Goal: Task Accomplishment & Management: Manage account settings

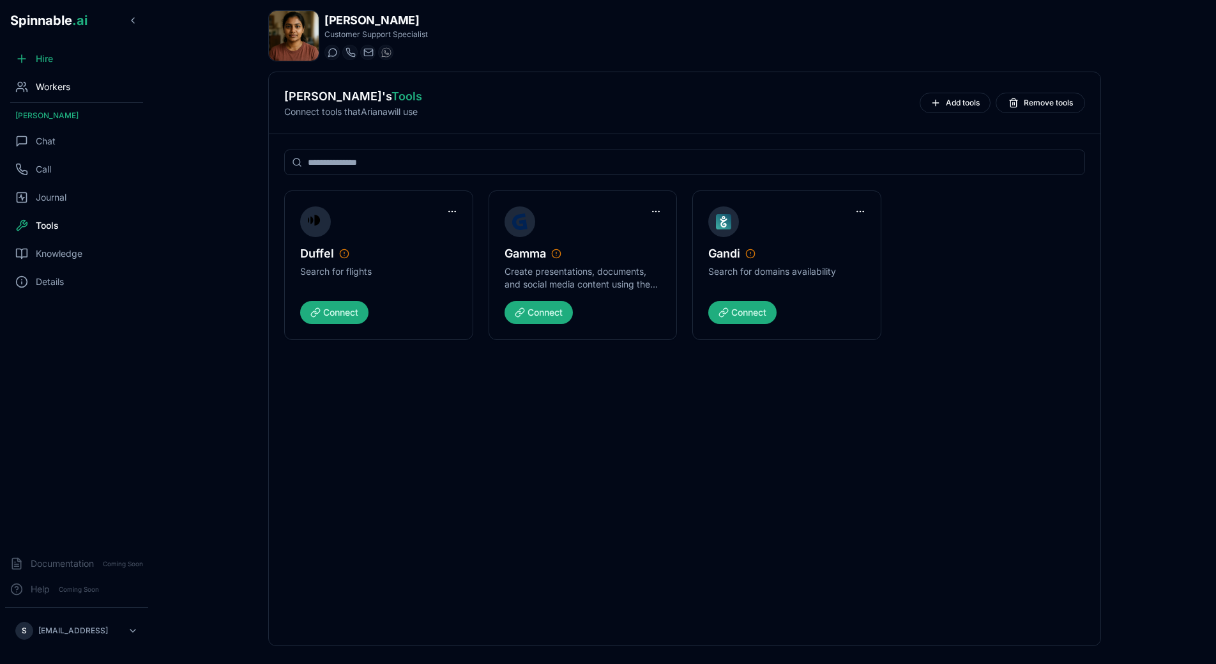
click at [63, 81] on span "Workers" at bounding box center [53, 86] width 34 height 13
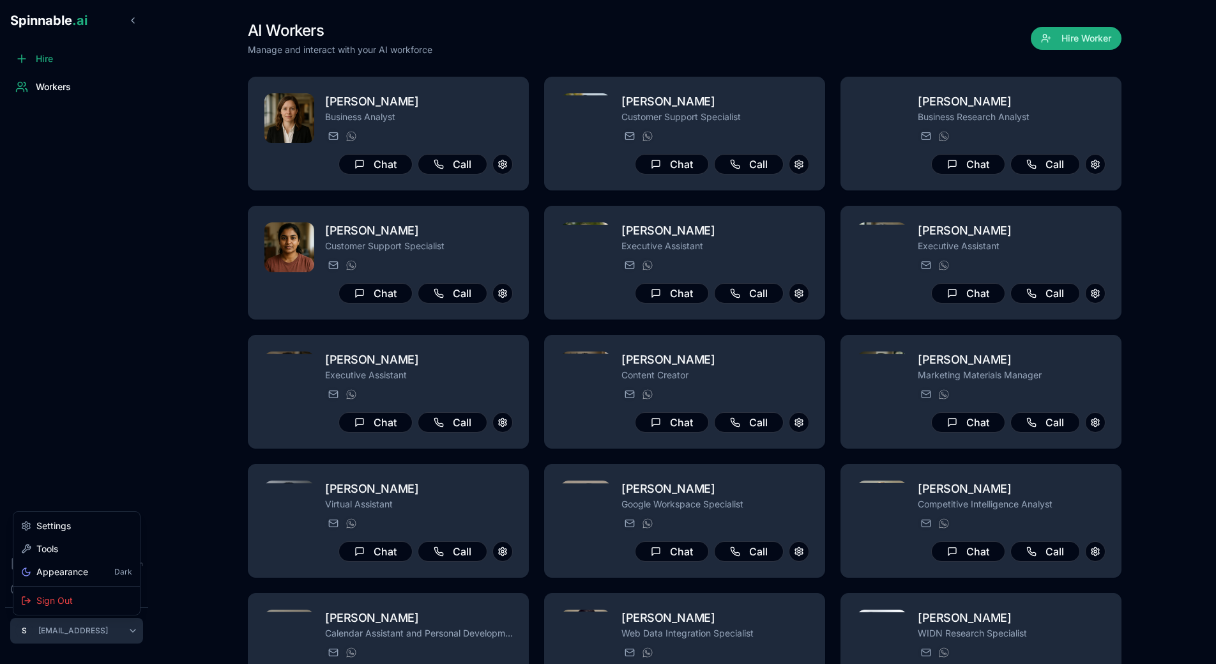
click at [109, 627] on html "Spinnable .ai Hire Workers Documentation Coming Soon Help Coming Soon S [PERSON…" at bounding box center [608, 332] width 1216 height 664
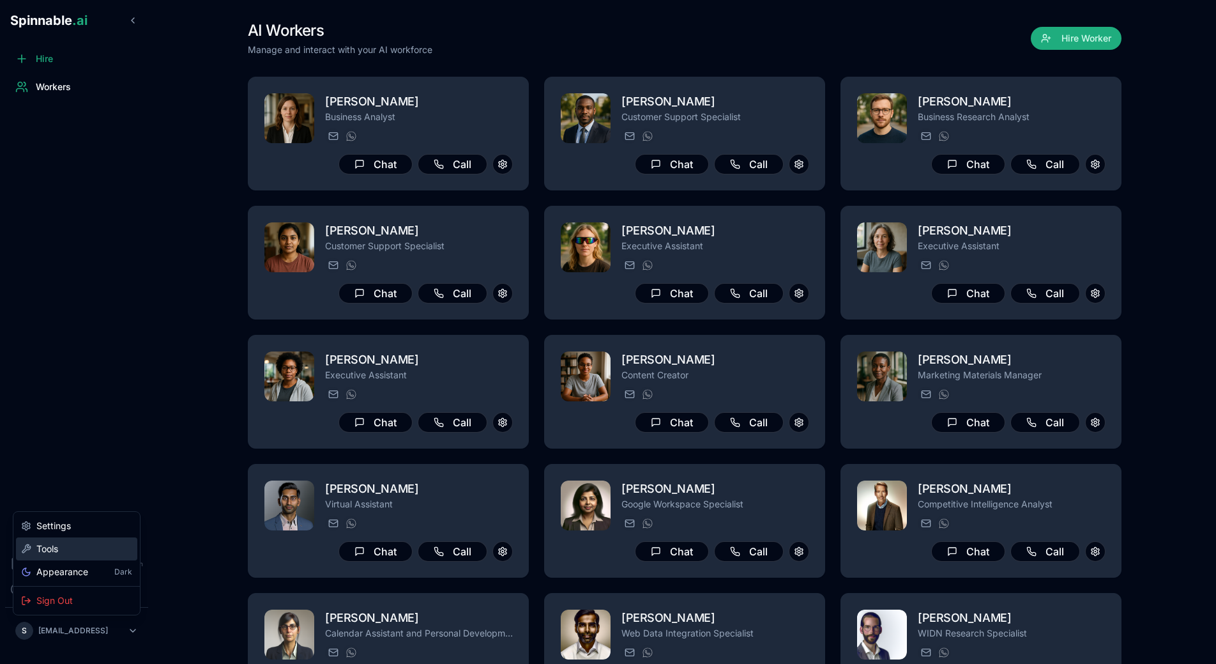
click at [91, 551] on div "Tools" at bounding box center [76, 548] width 121 height 23
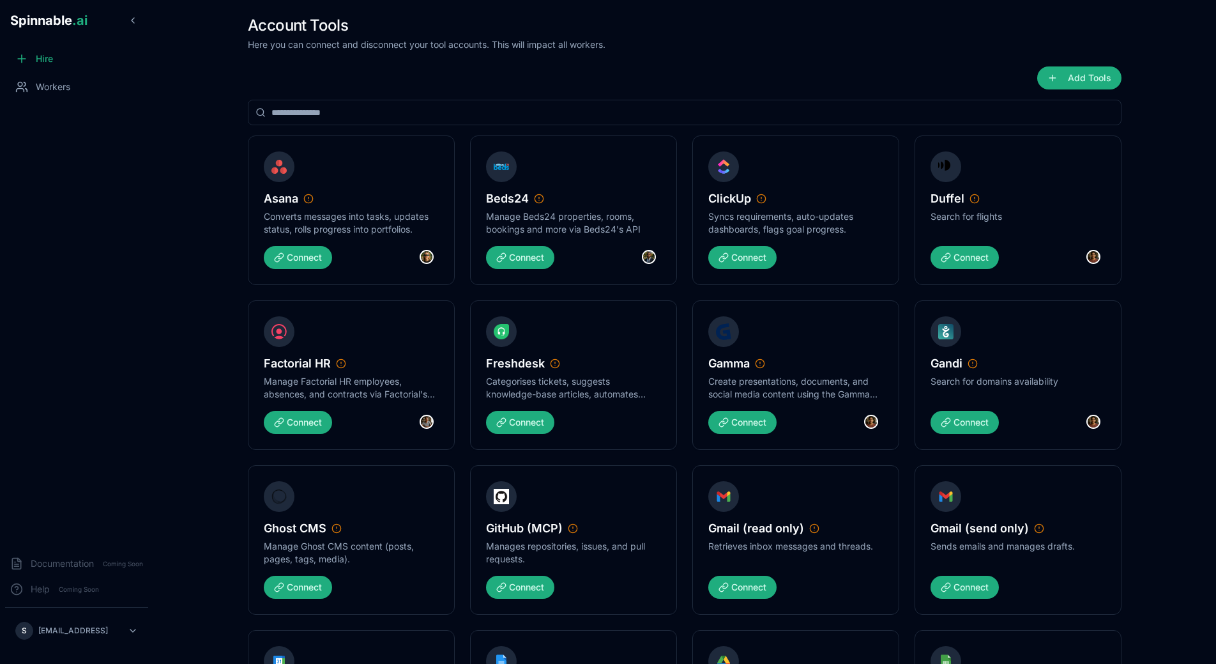
click at [177, 305] on main "Account Tools Here you can connect and disconnect your tool accounts. This will…" at bounding box center [684, 332] width 1063 height 664
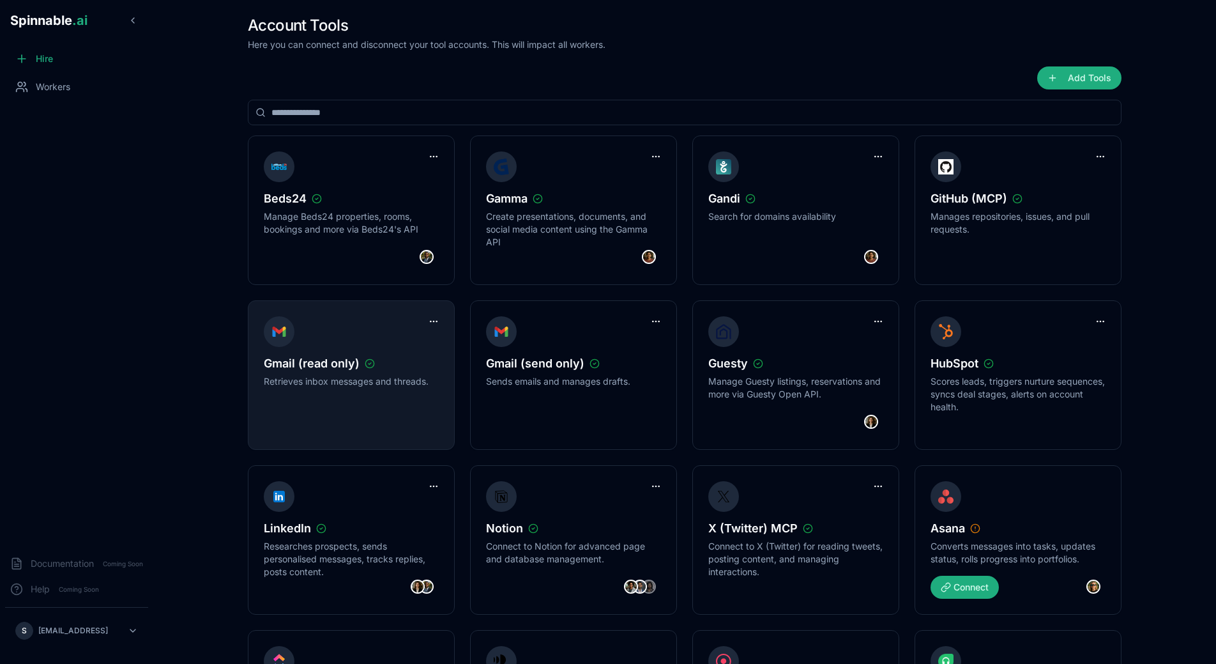
scroll to position [61, 0]
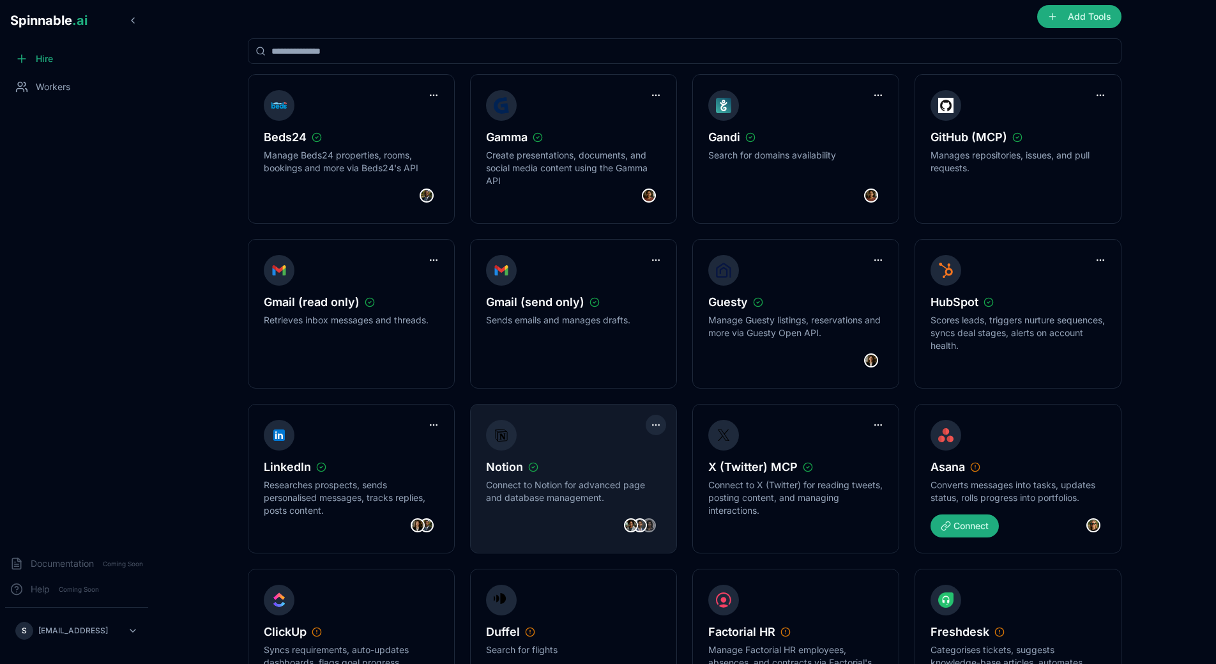
click at [657, 416] on html "Spinnable .ai Hire Workers Documentation Coming Soon Help Coming Soon S [PERSON…" at bounding box center [608, 271] width 1216 height 664
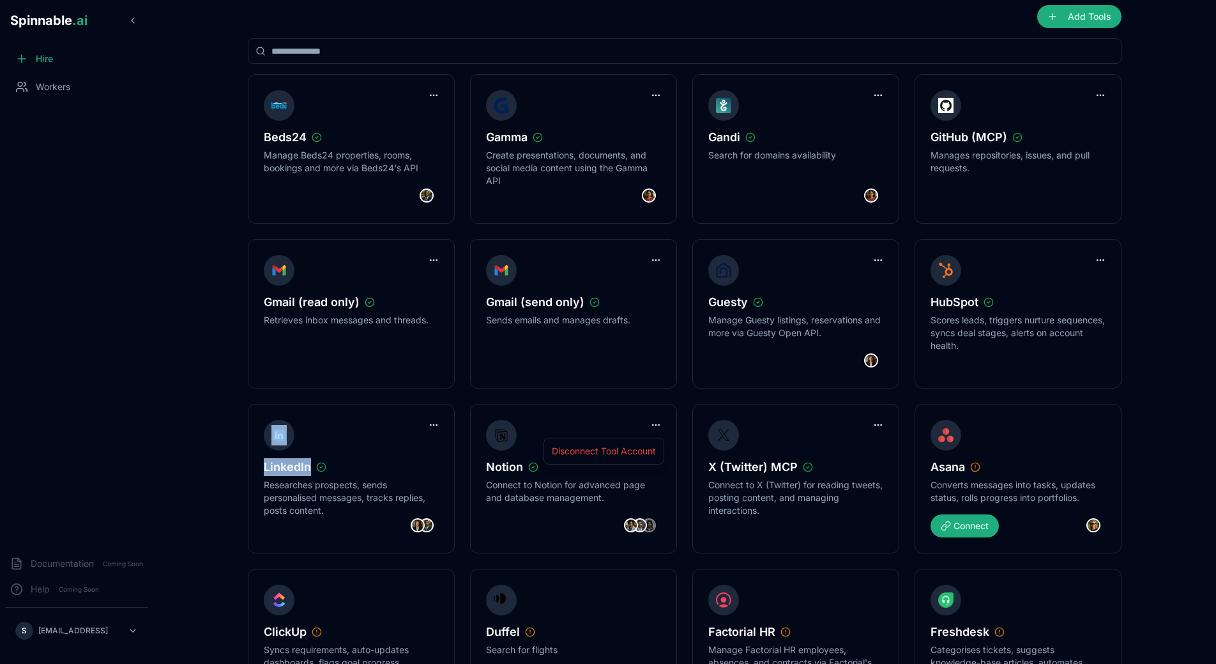
click at [155, 402] on html "Spinnable .ai Hire Workers Documentation Coming Soon Help Coming Soon S sebasti…" at bounding box center [608, 271] width 1216 height 664
click at [80, 391] on div "Hire Workers" at bounding box center [76, 295] width 153 height 499
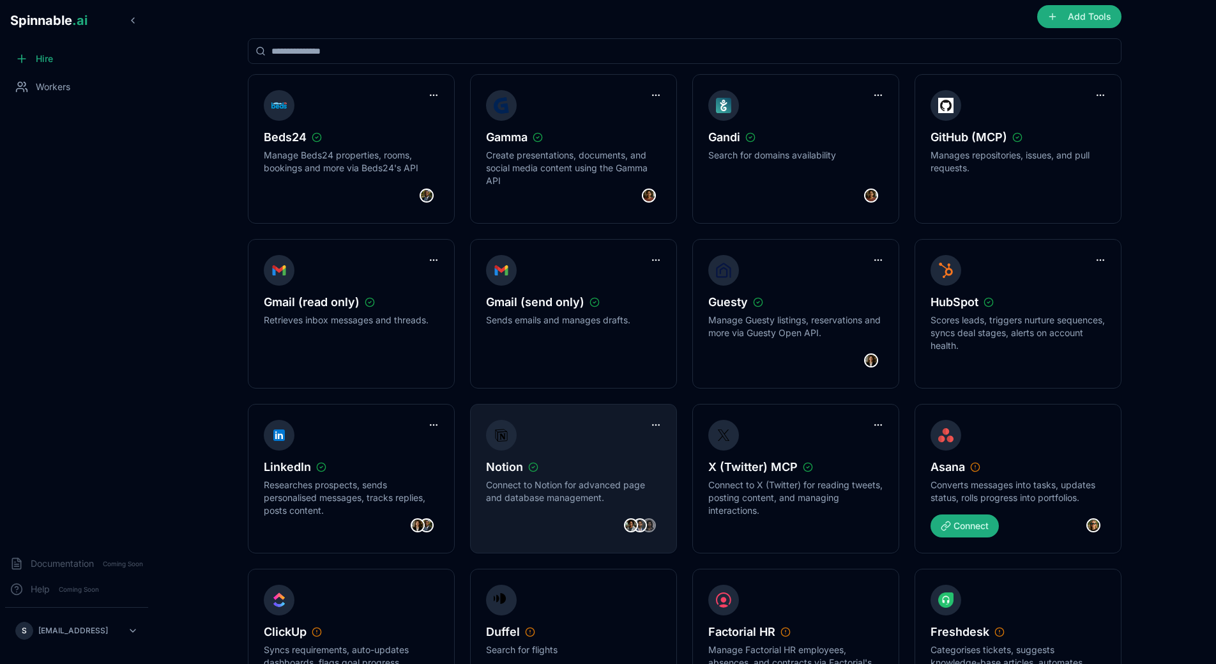
click at [629, 459] on div "Notion" at bounding box center [573, 467] width 175 height 18
click at [653, 418] on html "Spinnable .ai Hire Workers Documentation Coming Soon Help Coming Soon S sebasti…" at bounding box center [608, 271] width 1216 height 664
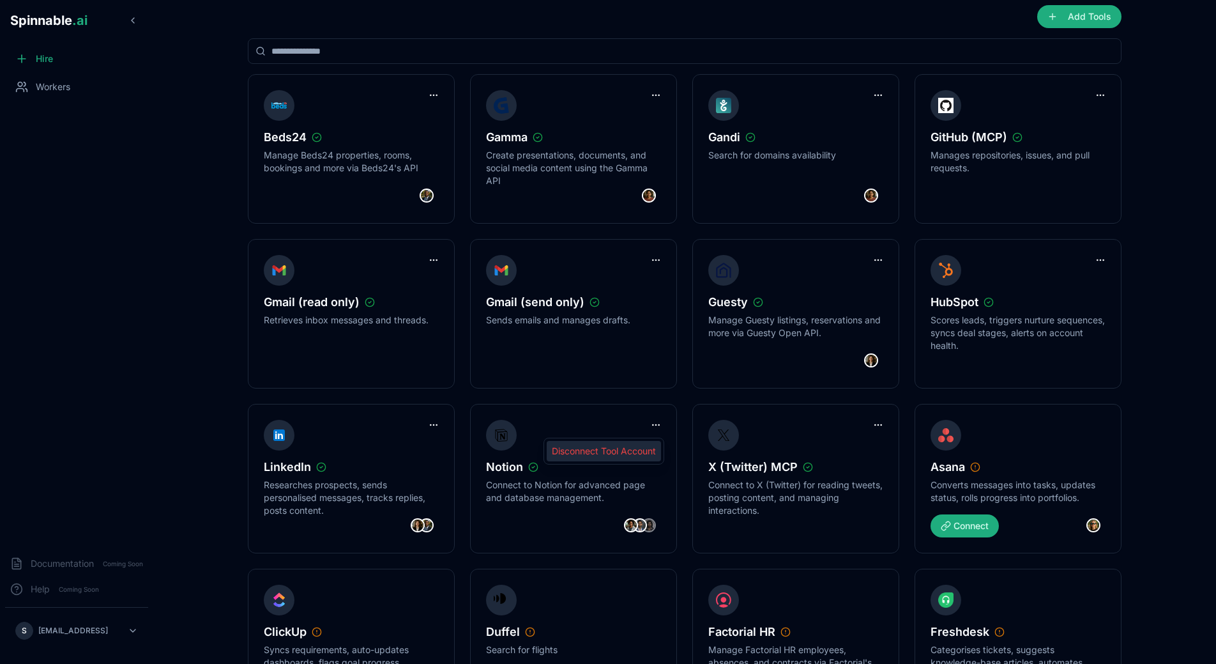
click at [602, 447] on div "Disconnect Tool Account" at bounding box center [604, 451] width 114 height 20
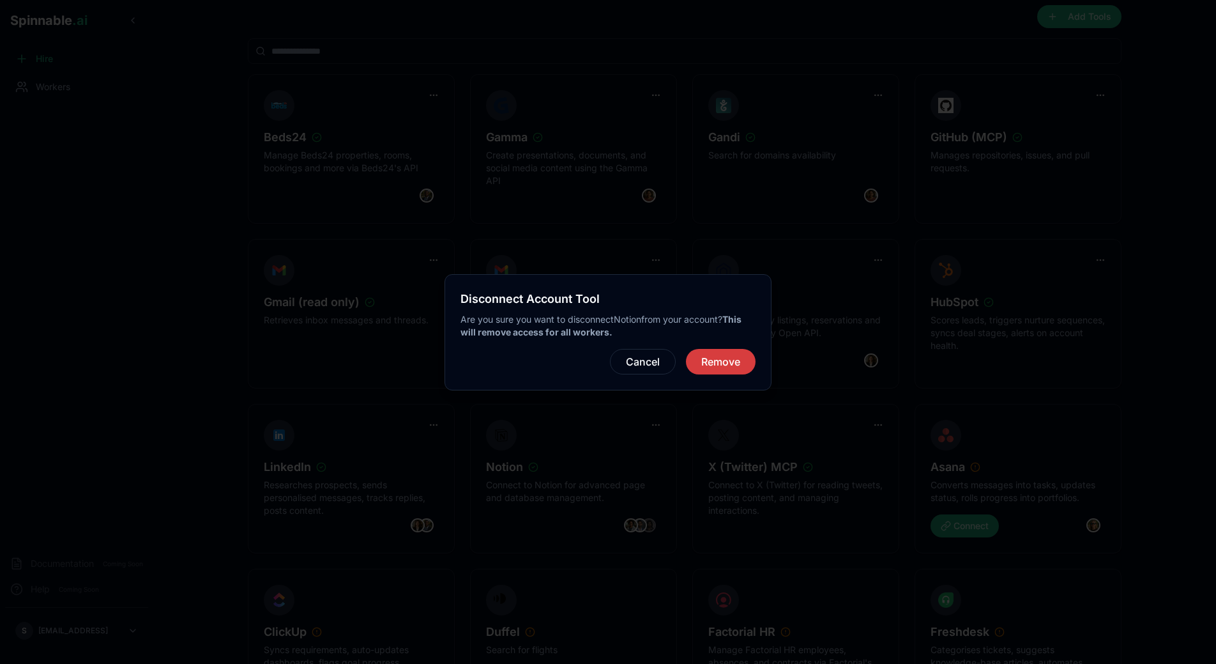
click at [703, 374] on button "Remove" at bounding box center [721, 362] width 70 height 26
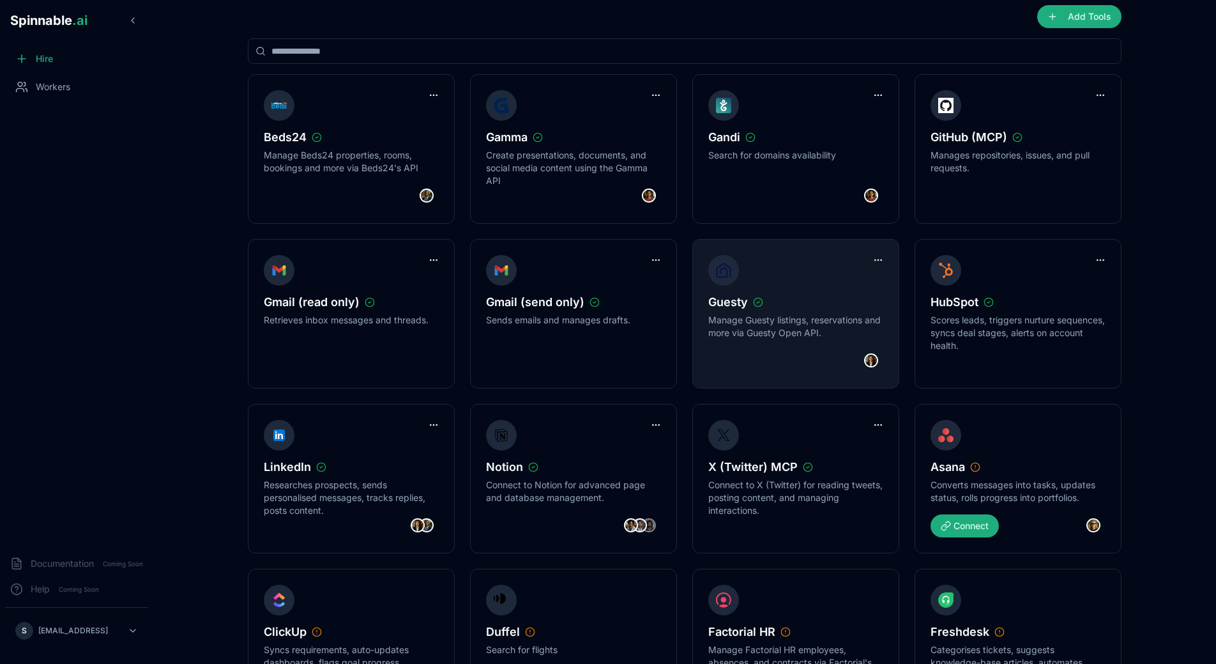
click at [706, 369] on div "Guesty Manage Guesty listings, reservations and more via Guesty Open API." at bounding box center [795, 313] width 207 height 149
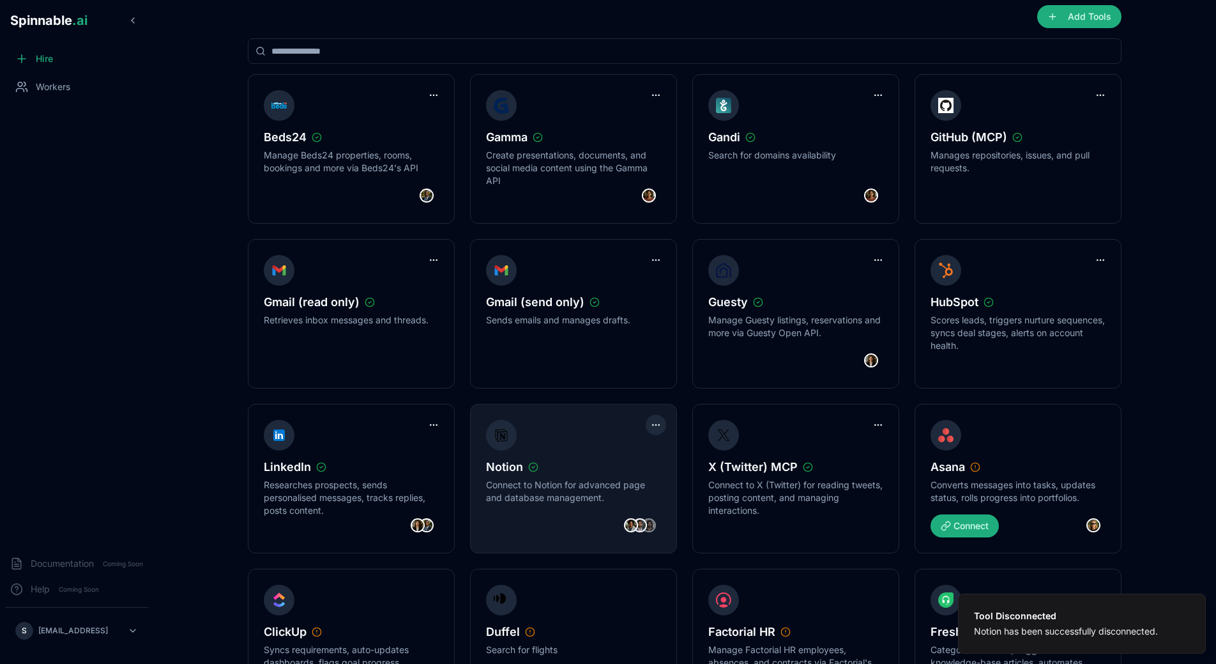
click at [655, 429] on html "Tool Disconnected Notion has been successfully disconnected. Spinnable .ai Hire…" at bounding box center [608, 271] width 1216 height 664
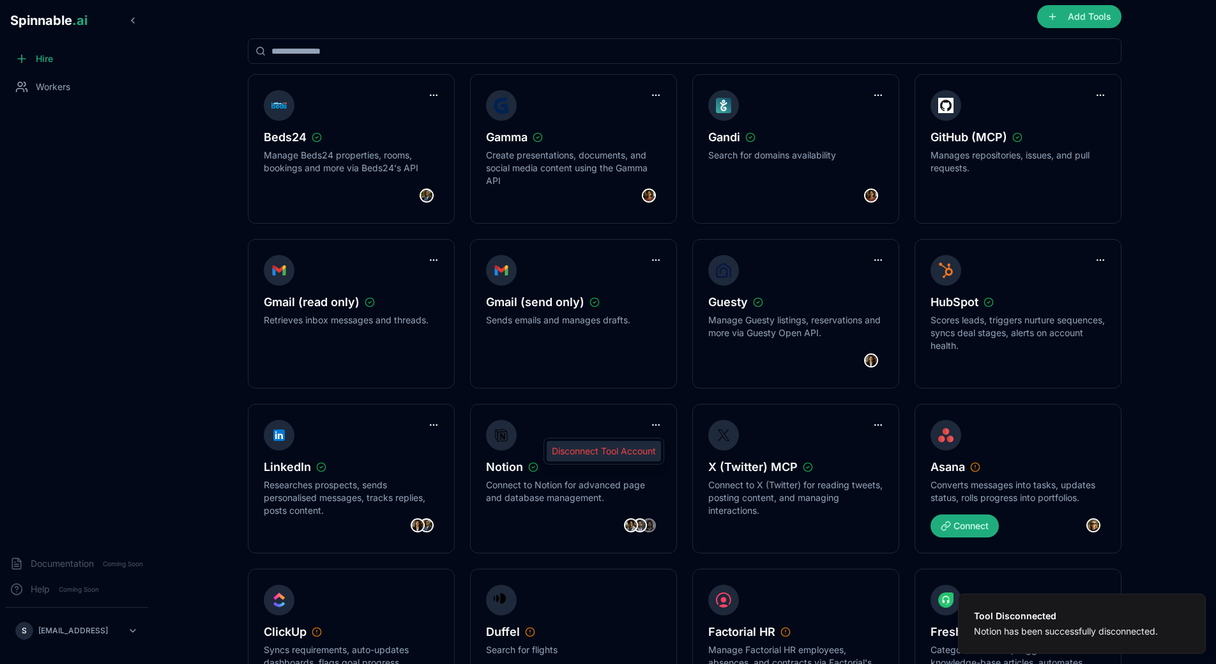
click at [626, 450] on div "Disconnect Tool Account" at bounding box center [604, 451] width 114 height 20
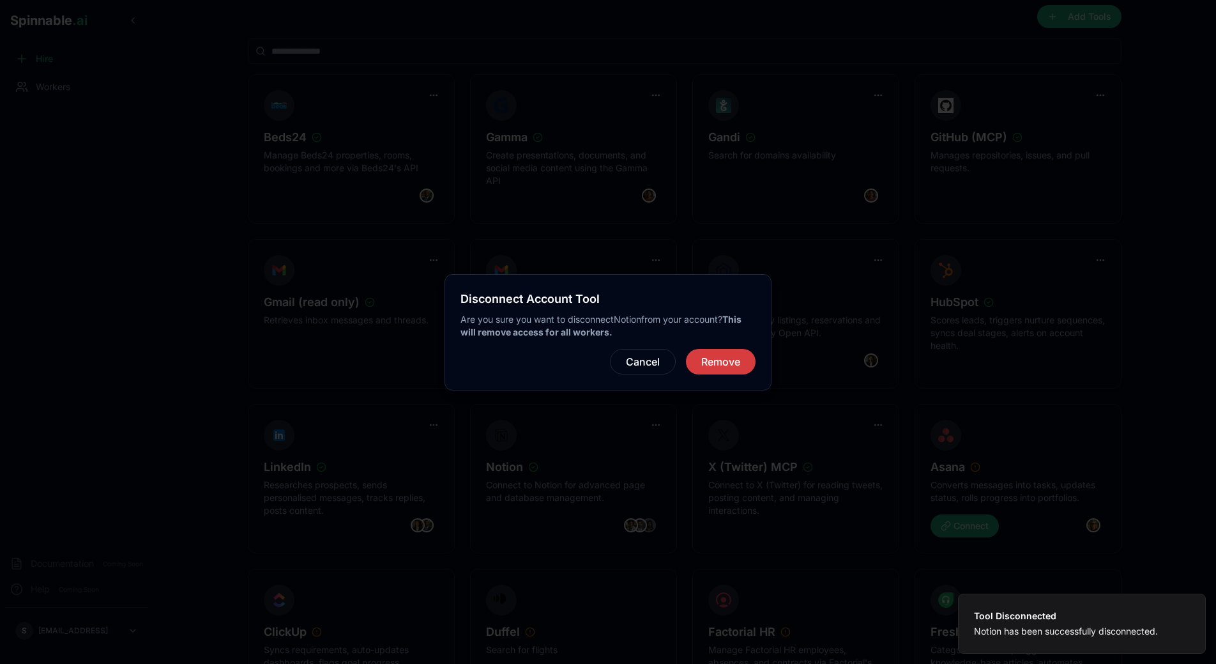
click at [724, 364] on button "Remove" at bounding box center [721, 362] width 70 height 26
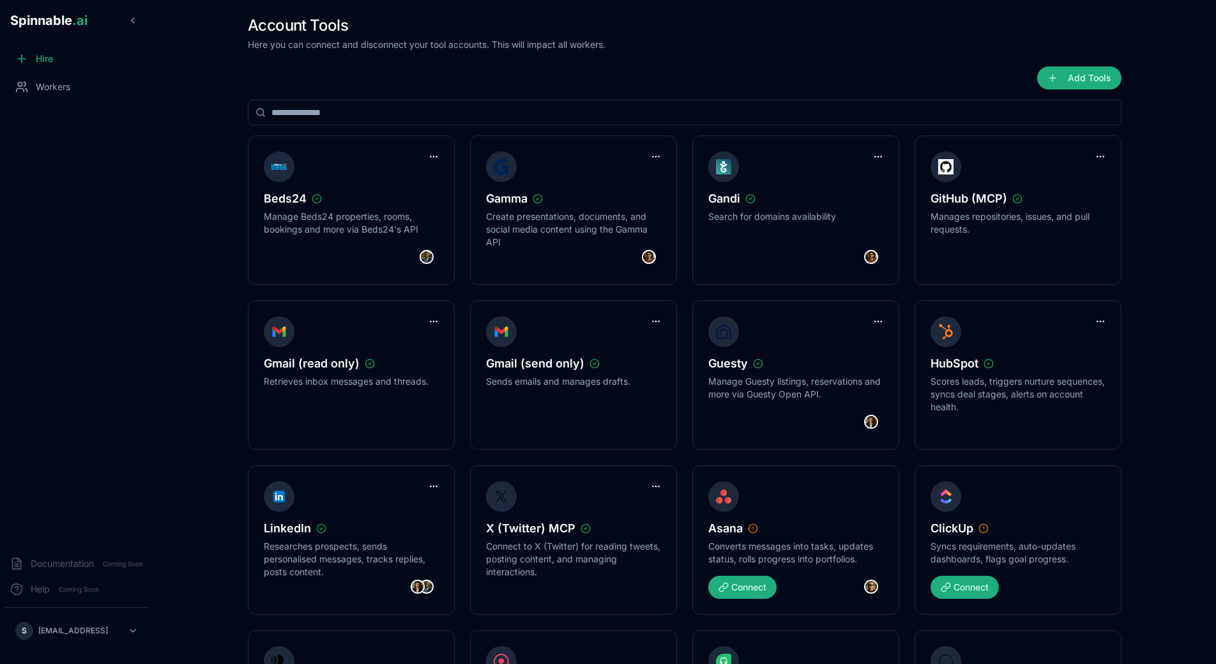
scroll to position [61, 0]
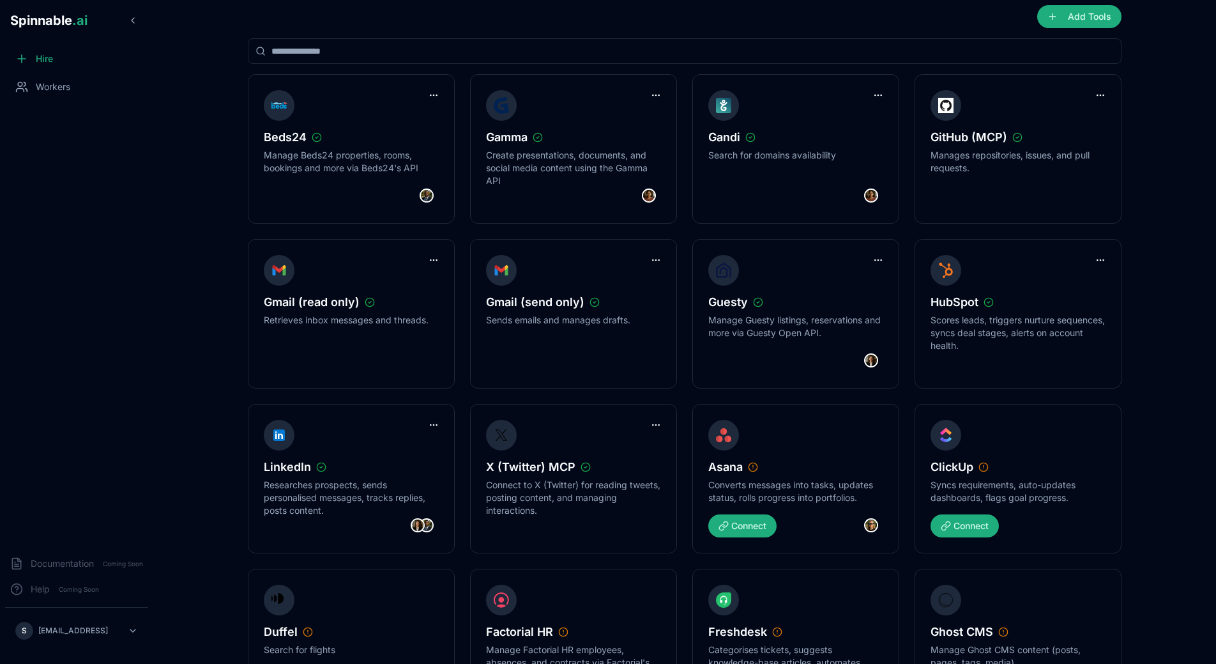
click at [364, 54] on input at bounding box center [685, 51] width 874 height 26
click at [1085, 15] on button "Add Tools" at bounding box center [1079, 16] width 84 height 23
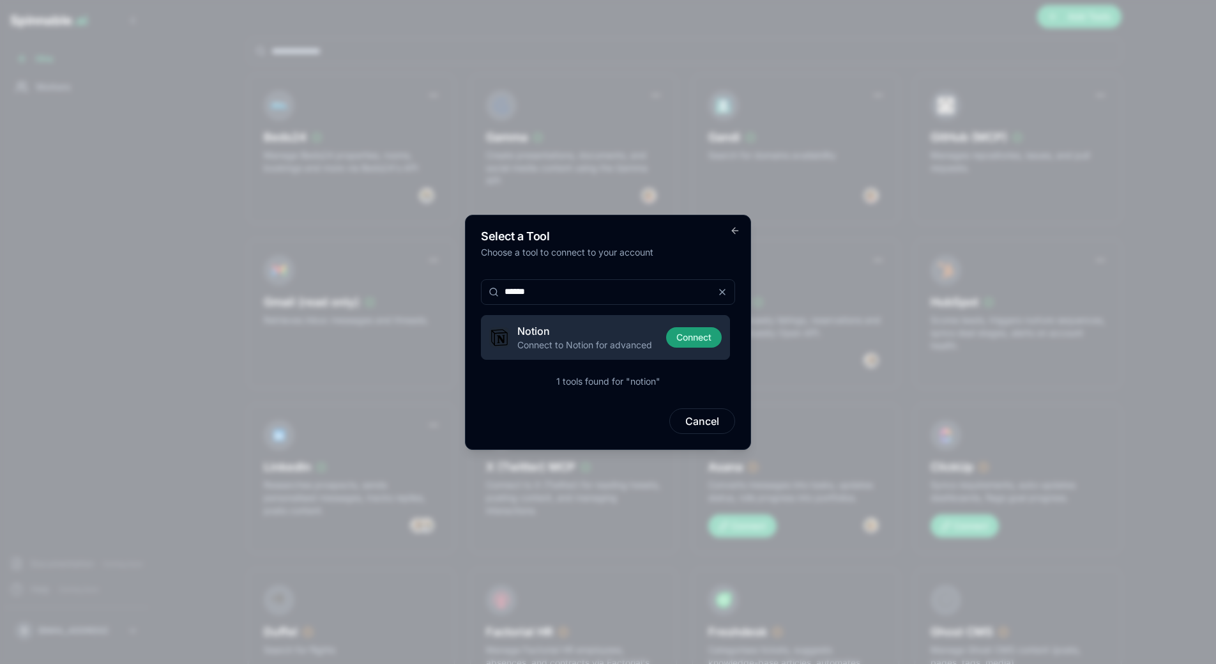
type input "******"
click at [714, 339] on button "Connect" at bounding box center [694, 337] width 56 height 20
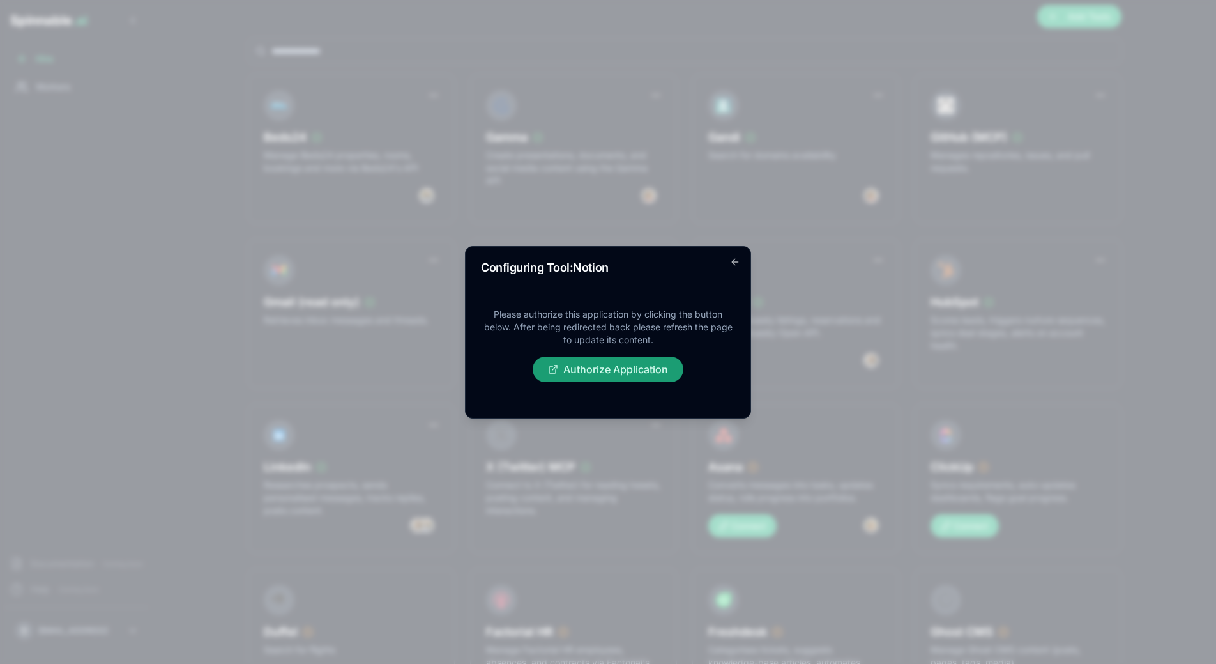
click at [643, 361] on button "Authorize Application" at bounding box center [608, 369] width 151 height 26
click at [736, 205] on body "Spinnable .ai Hire Workers Documentation Coming Soon Help Coming Soon S sebasti…" at bounding box center [608, 271] width 1216 height 664
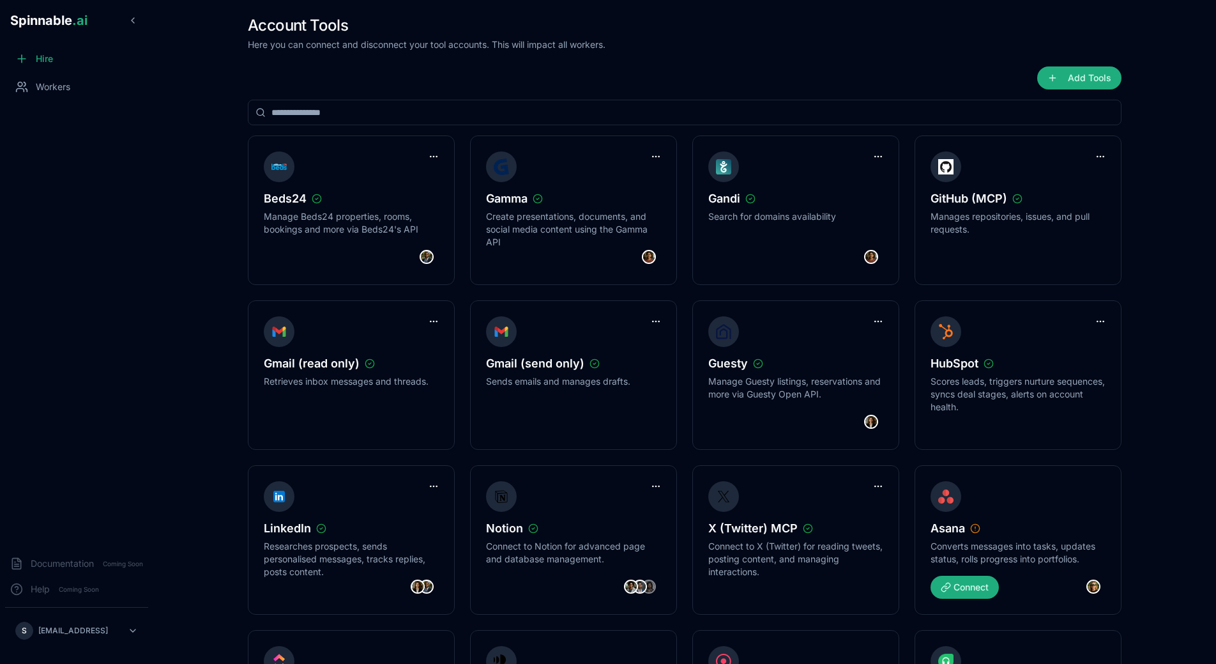
scroll to position [61, 0]
